Goal: Task Accomplishment & Management: Manage account settings

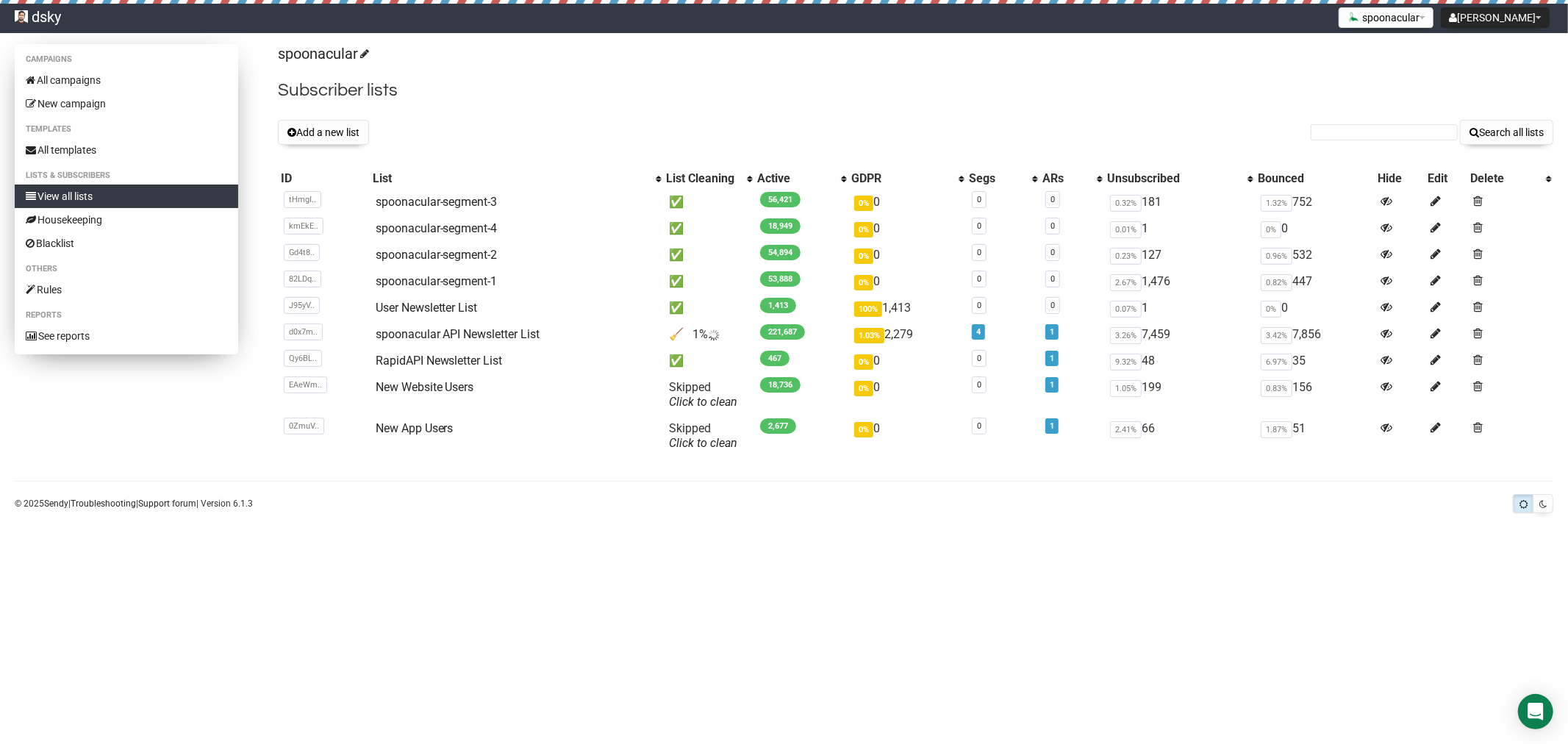
drag, startPoint x: 0, startPoint y: 0, endPoint x: 118, endPoint y: 198, distance: 230.5
click at [118, 198] on link "View all lists" at bounding box center [126, 195] width 223 height 23
click at [442, 332] on link "spoonacular API Newsletter List" at bounding box center [458, 333] width 165 height 14
click at [554, 623] on body "dsky David Settings Logout spoonacular API League Art Search Big Book API Conte…" at bounding box center [784, 372] width 1568 height 744
click at [455, 360] on link "RapidAPI Newsletter List" at bounding box center [439, 360] width 127 height 14
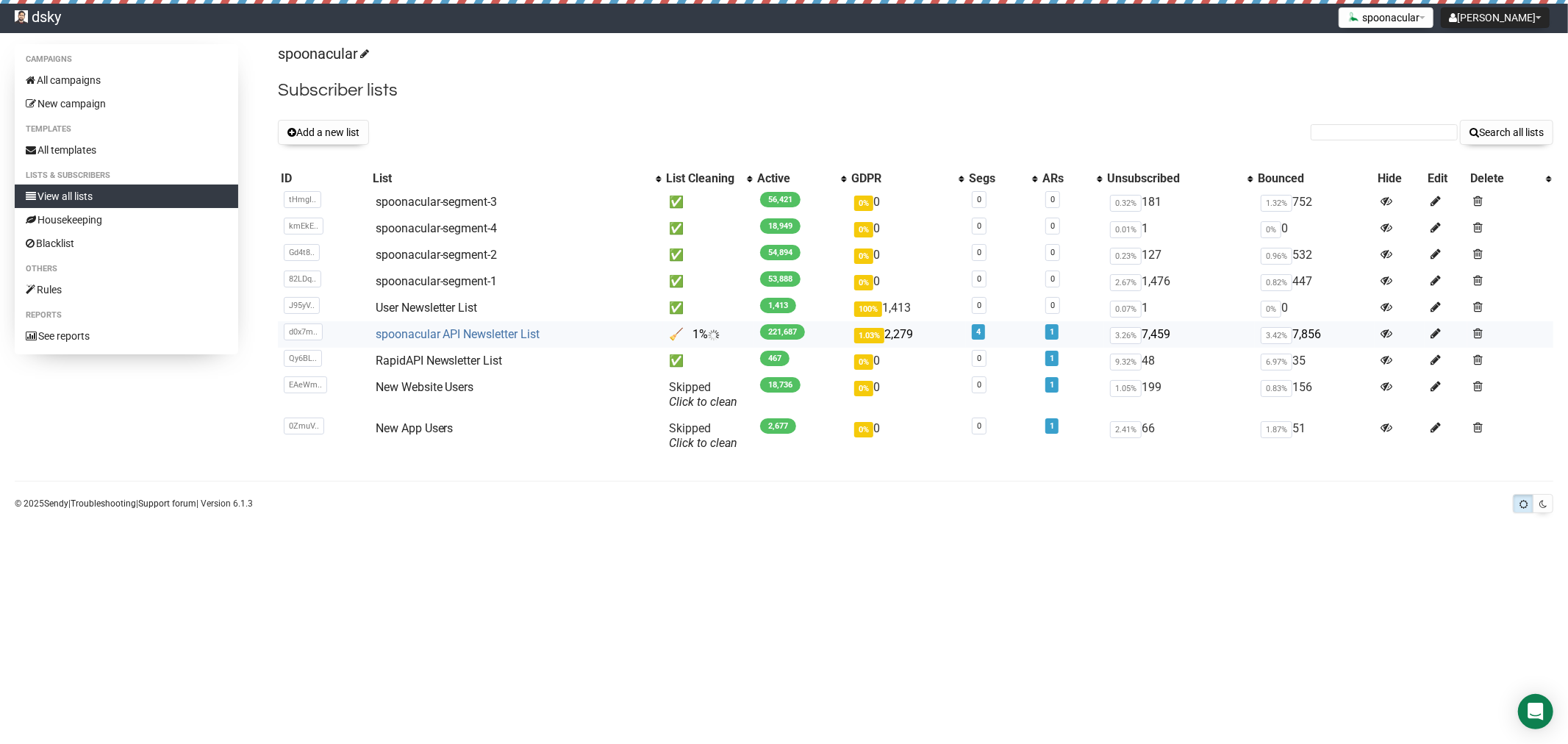
click at [493, 329] on link "spoonacular API Newsletter List" at bounding box center [458, 333] width 165 height 14
click at [341, 132] on button "Add a new list" at bounding box center [323, 131] width 91 height 25
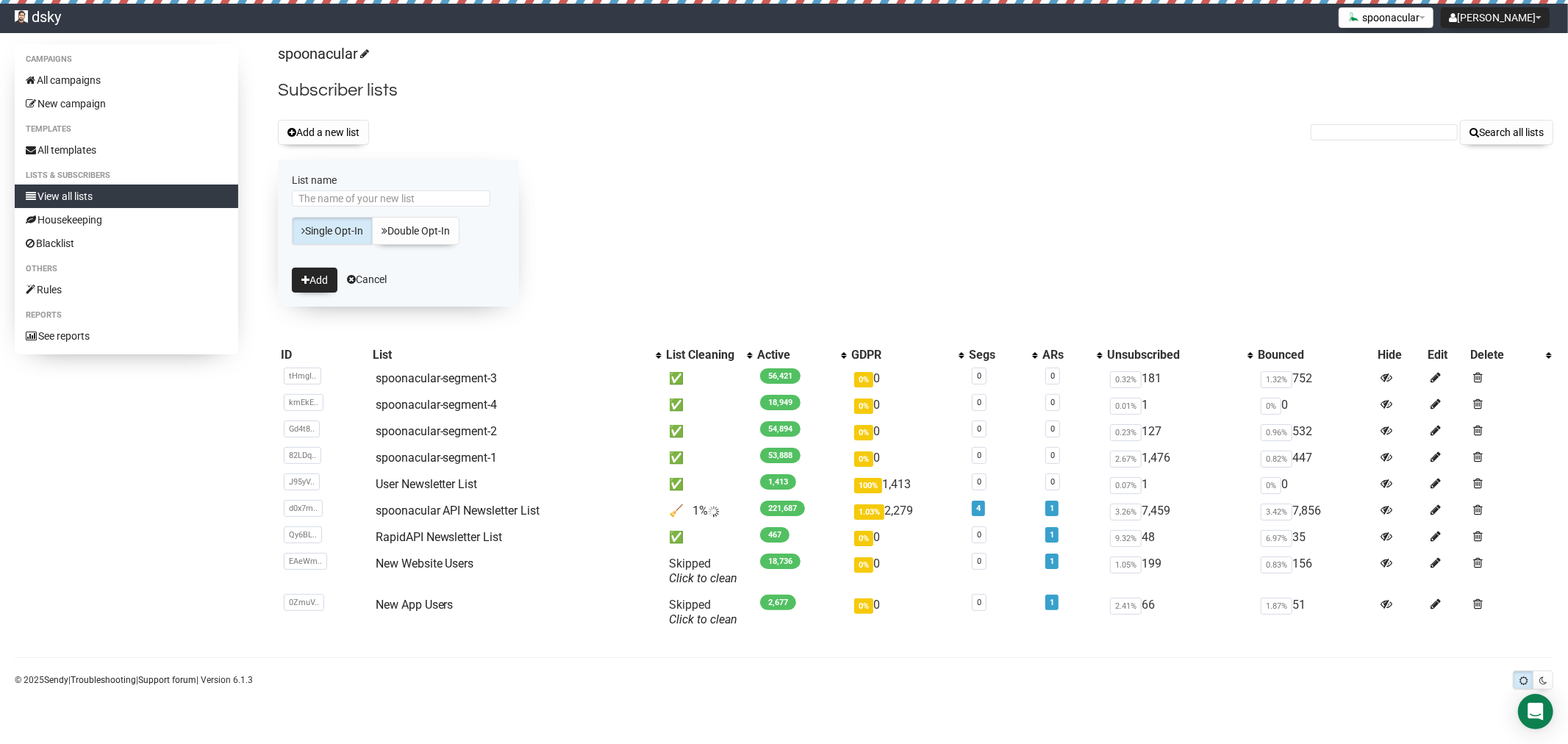
click at [618, 207] on div "spoonacular Subscriber lists Add a new list Search all lists List name Single O…" at bounding box center [915, 344] width 1276 height 600
click at [379, 279] on link "Cancel" at bounding box center [367, 279] width 40 height 12
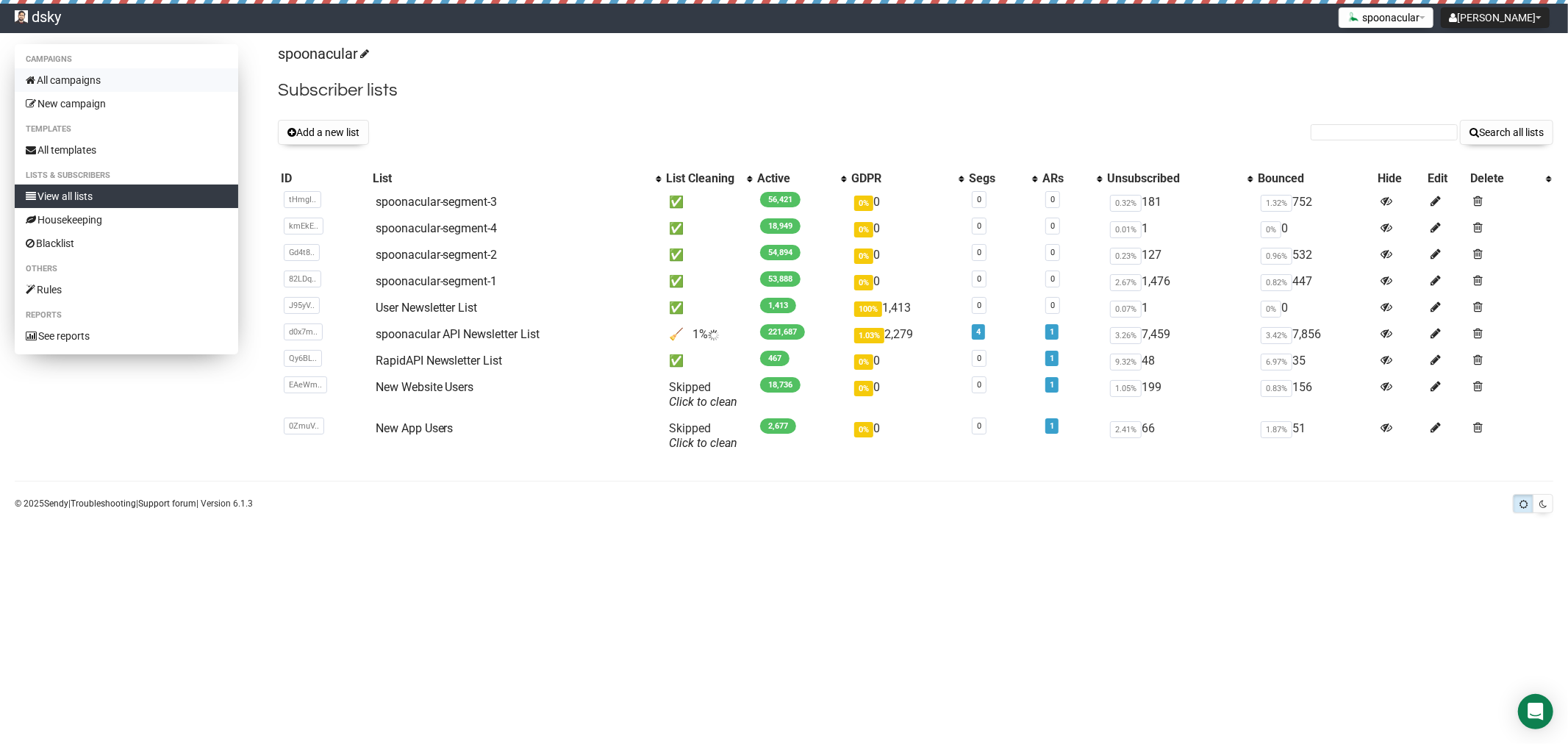
click at [91, 70] on link "All campaigns" at bounding box center [126, 80] width 223 height 23
